Goal: Navigation & Orientation: Find specific page/section

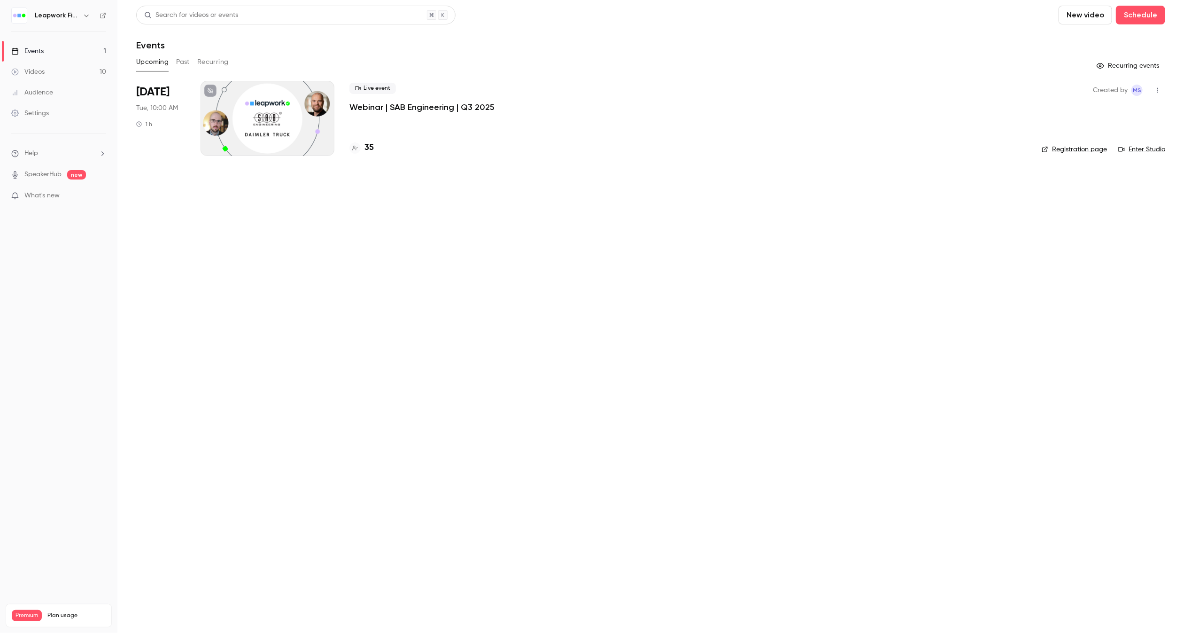
click at [86, 20] on button "button" at bounding box center [86, 15] width 11 height 11
click at [66, 88] on span "Switch channel" at bounding box center [57, 86] width 47 height 10
click at [71, 108] on div "Leapwork Online Event" at bounding box center [87, 105] width 107 height 9
